Goal: Task Accomplishment & Management: Manage account settings

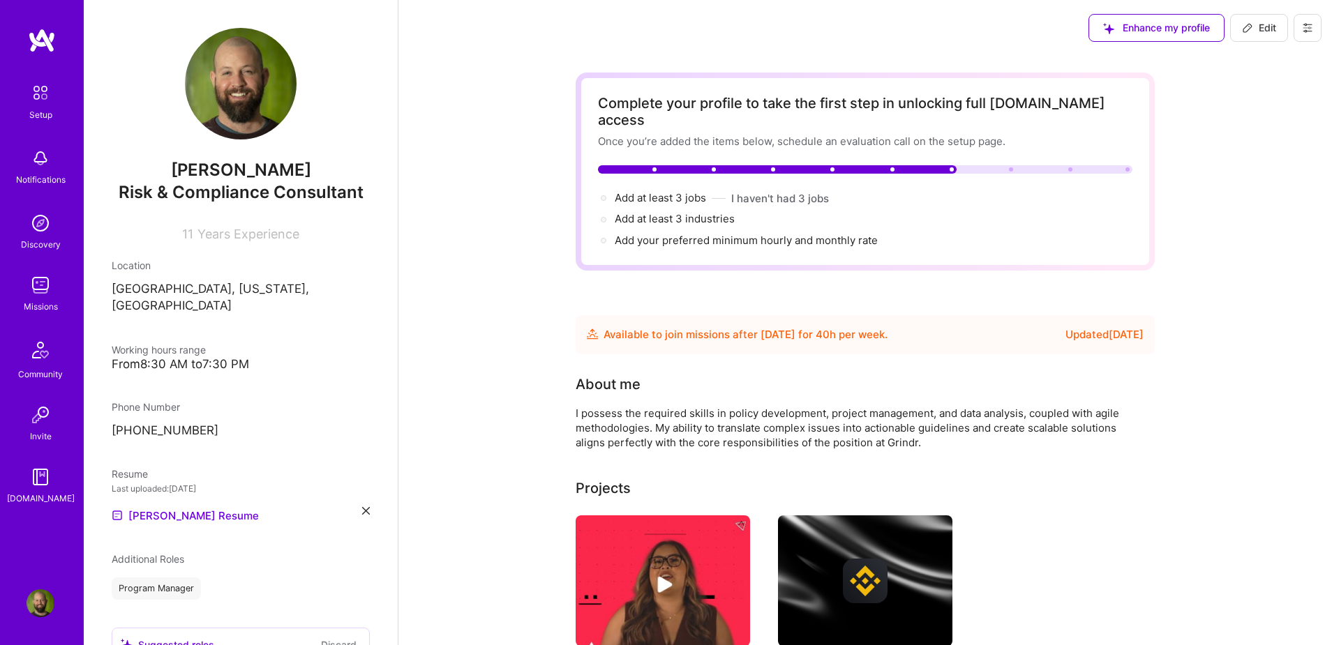
click at [1312, 32] on icon at bounding box center [1307, 27] width 11 height 11
click at [1282, 54] on button "Settings" at bounding box center [1269, 60] width 105 height 36
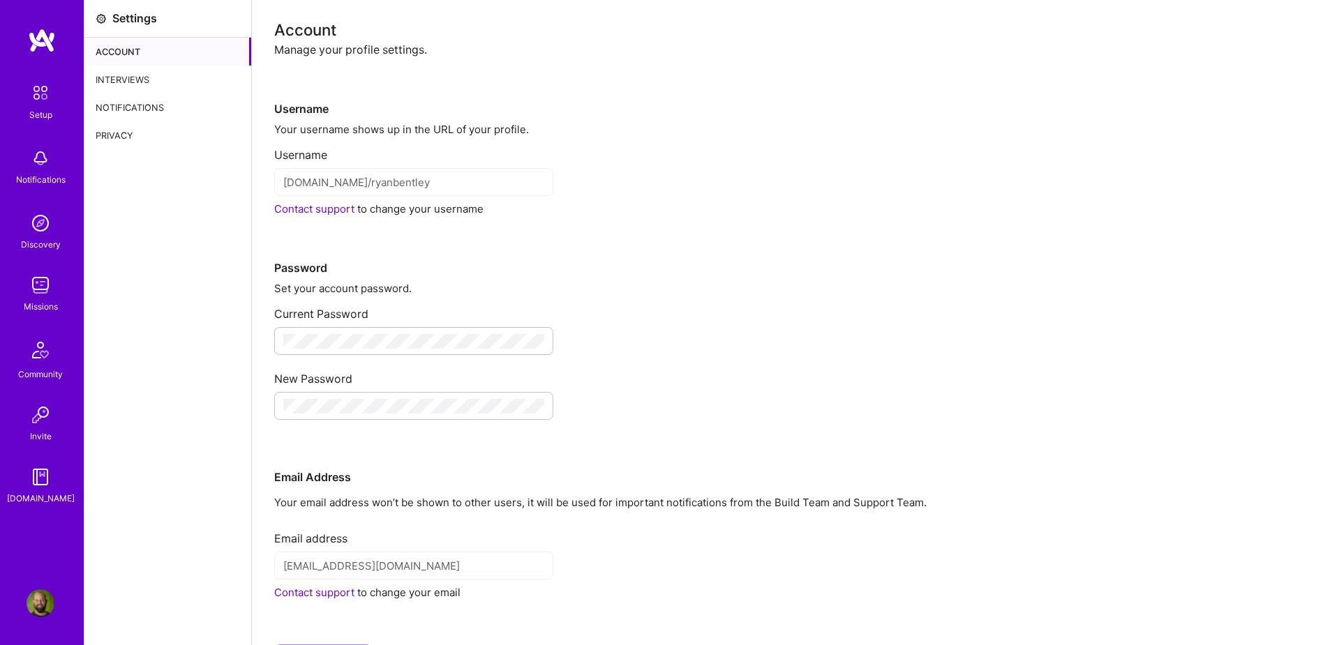
click at [114, 81] on div "Interviews" at bounding box center [167, 80] width 167 height 28
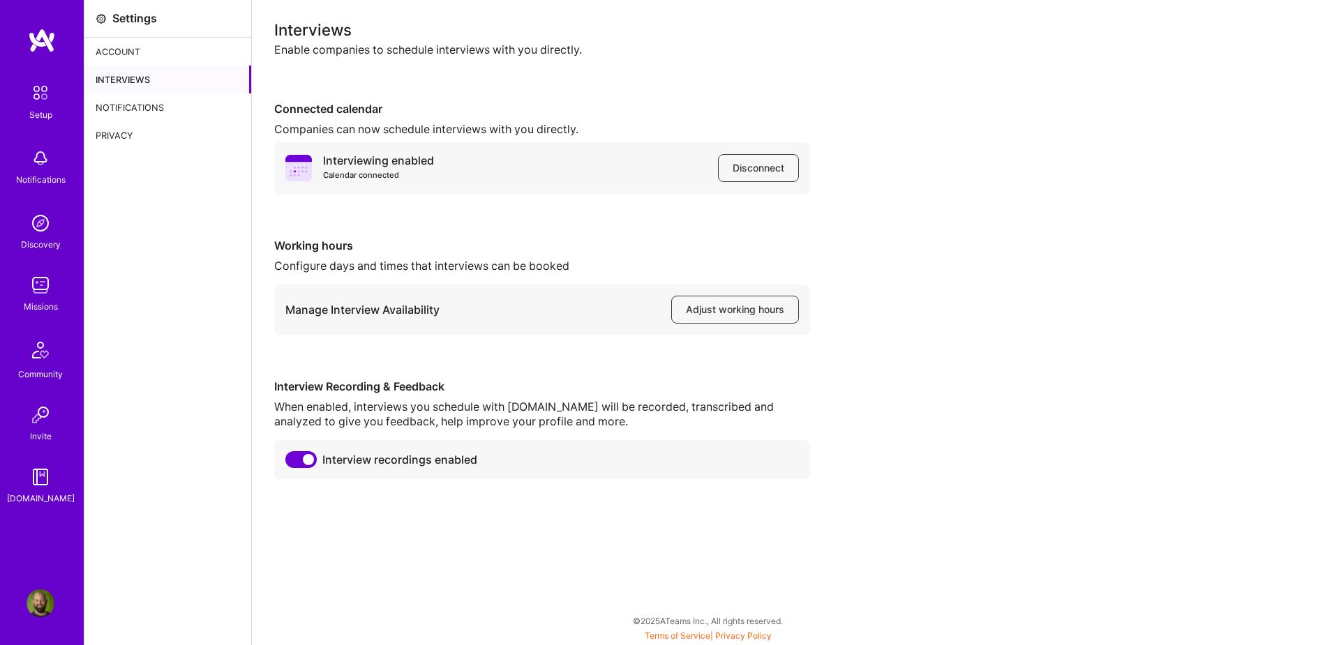
click at [34, 607] on img at bounding box center [41, 604] width 28 height 28
